Goal: Download file/media

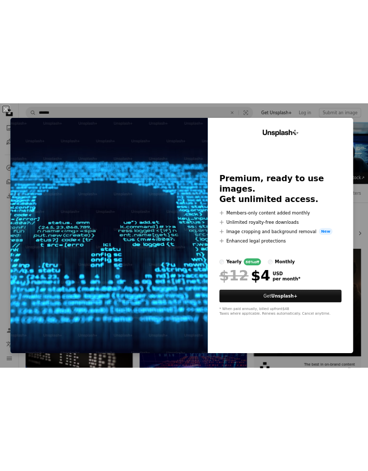
scroll to position [1557, 0]
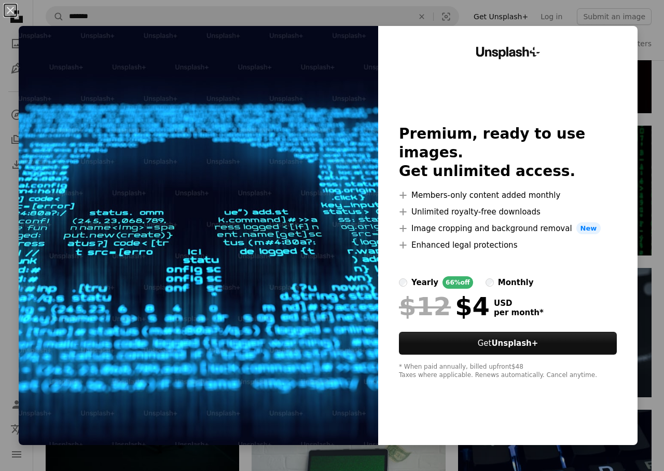
click at [10, 12] on button "An X shape" at bounding box center [10, 10] width 12 height 12
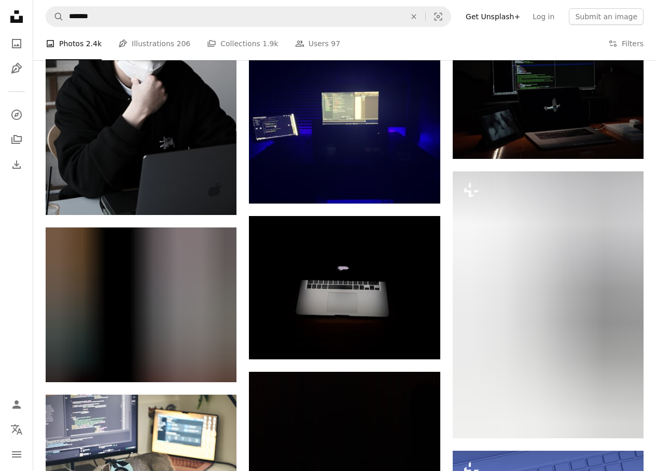
scroll to position [14820, 0]
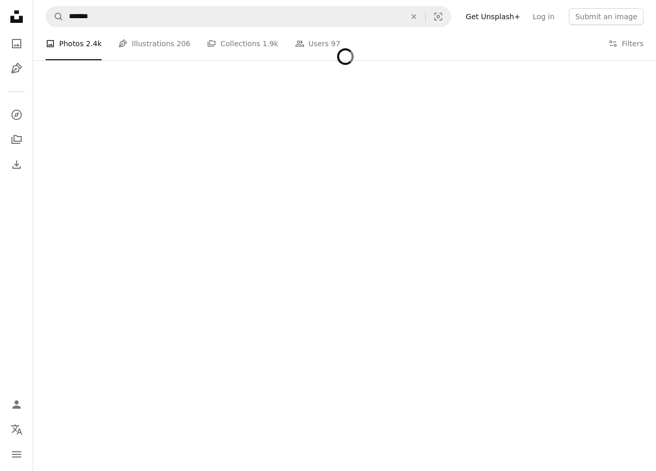
click at [75, 47] on li "A photo Photos 2.4k" at bounding box center [74, 43] width 56 height 33
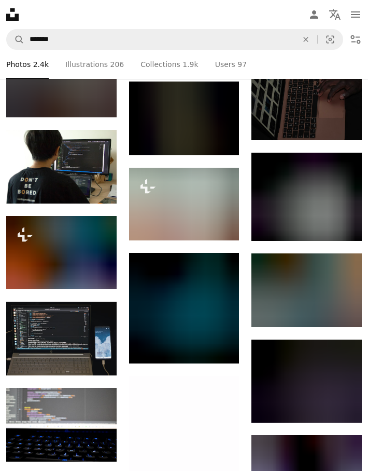
scroll to position [8899, 0]
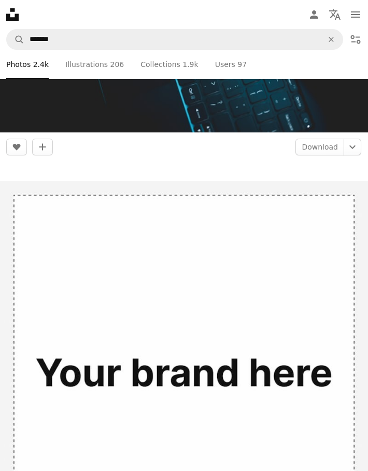
scroll to position [108006, 0]
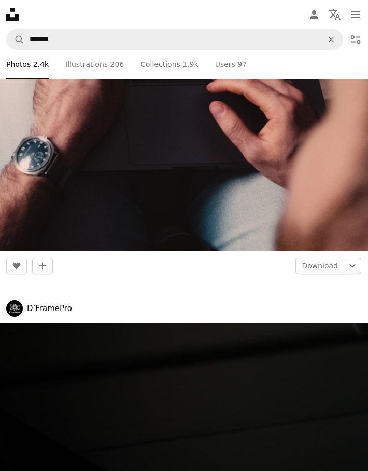
click at [291, 251] on img at bounding box center [184, 5] width 368 height 491
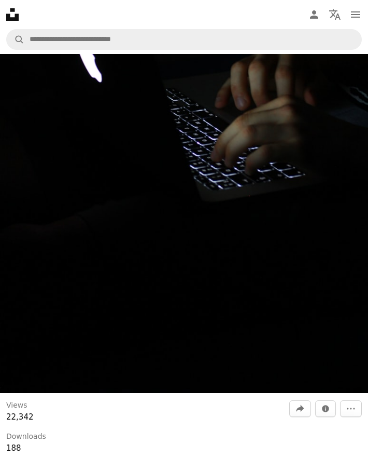
scroll to position [304, 0]
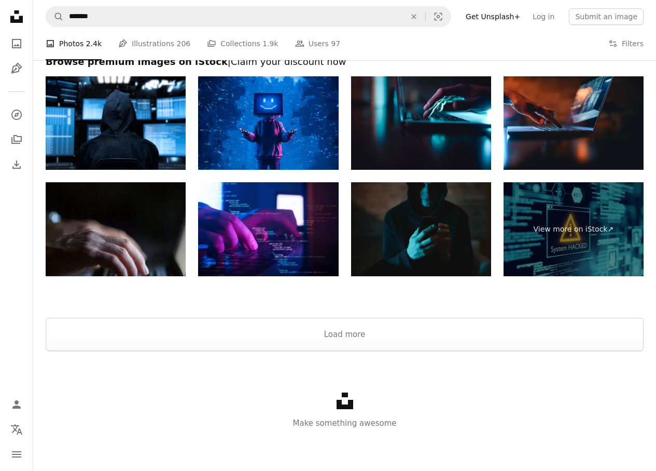
scroll to position [18286, 0]
